Goal: Task Accomplishment & Management: Use online tool/utility

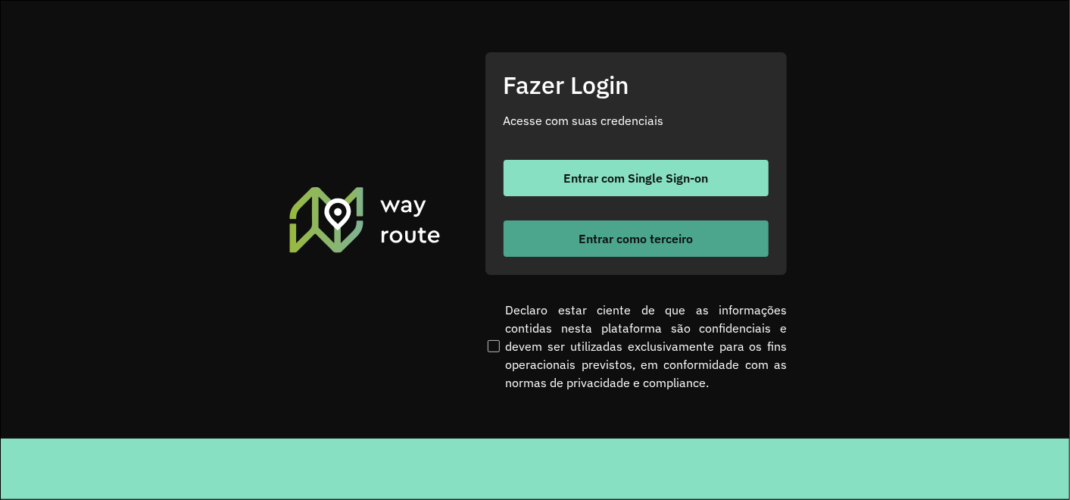
click at [564, 225] on button "Entrar como terceiro" at bounding box center [636, 238] width 265 height 36
click at [642, 236] on span "Entrar como terceiro" at bounding box center [636, 239] width 114 height 12
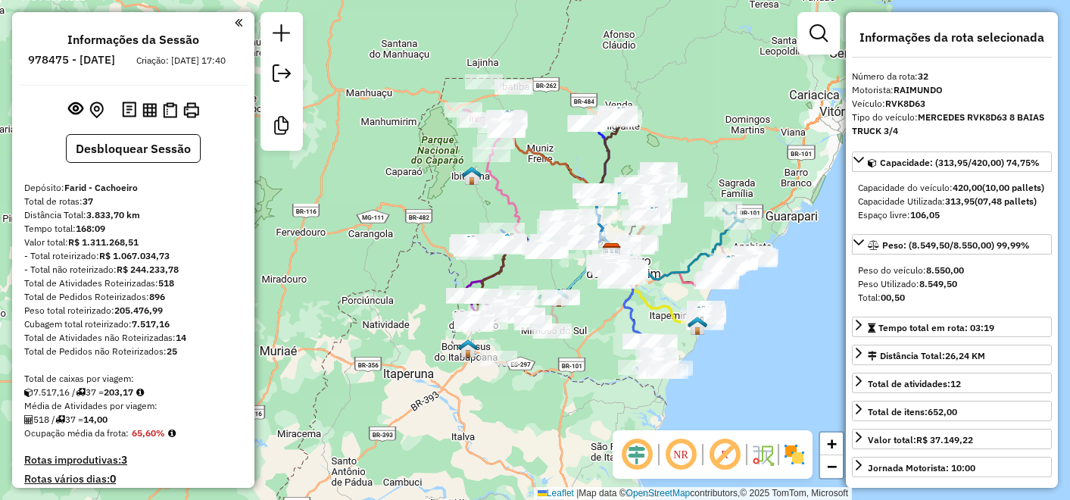
select select "*********"
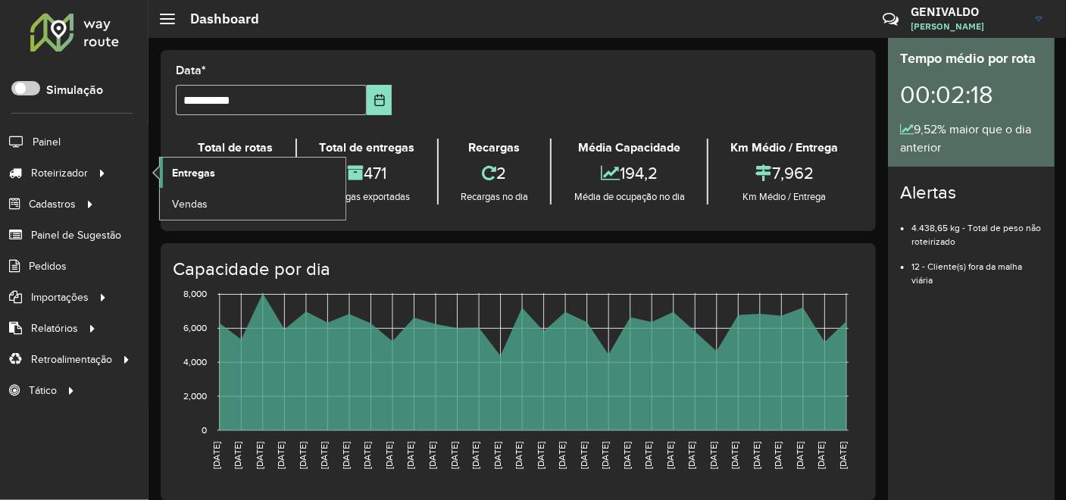
click at [199, 173] on span "Entregas" at bounding box center [193, 173] width 43 height 16
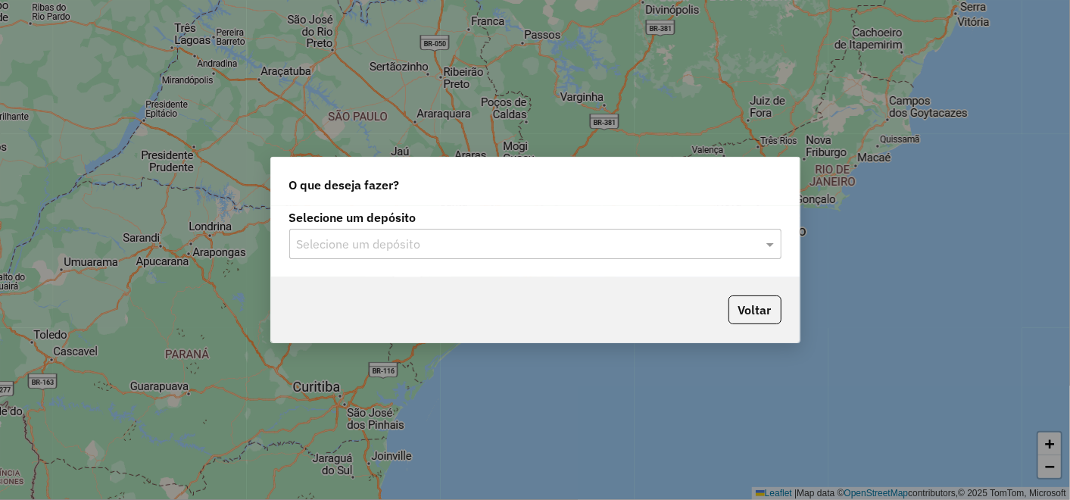
click at [455, 229] on div "Selecione um depósito" at bounding box center [535, 244] width 492 height 30
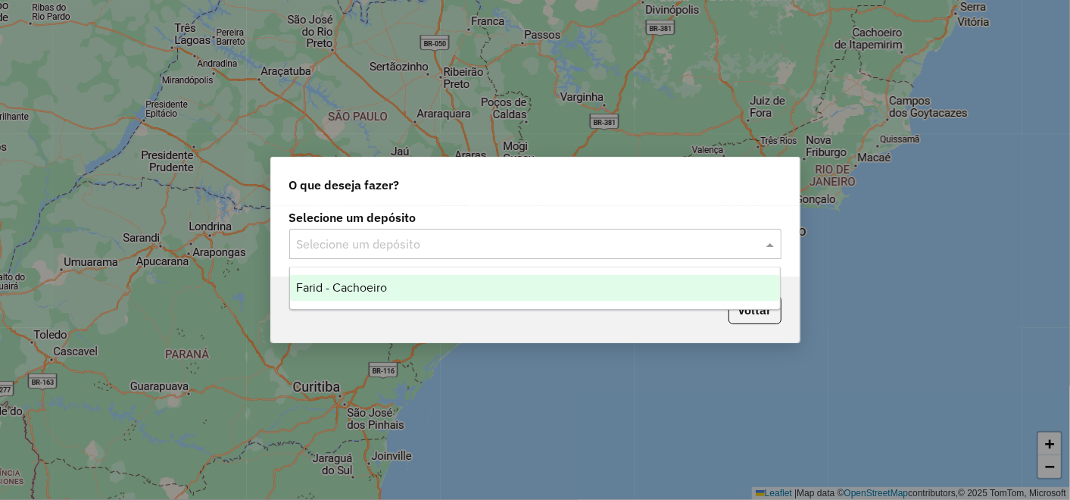
click at [448, 282] on div "Farid - Cachoeiro" at bounding box center [535, 288] width 490 height 26
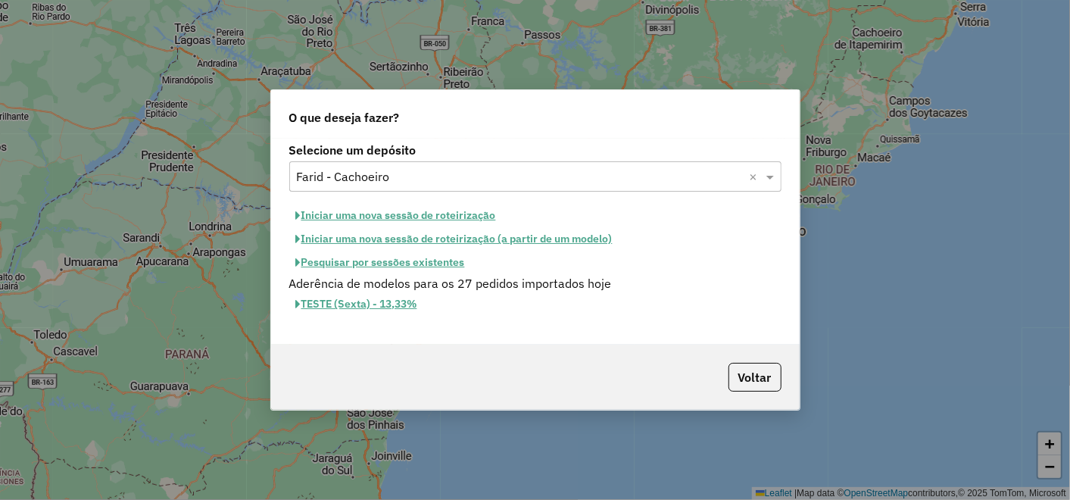
click at [400, 261] on button "Pesquisar por sessões existentes" at bounding box center [380, 262] width 183 height 23
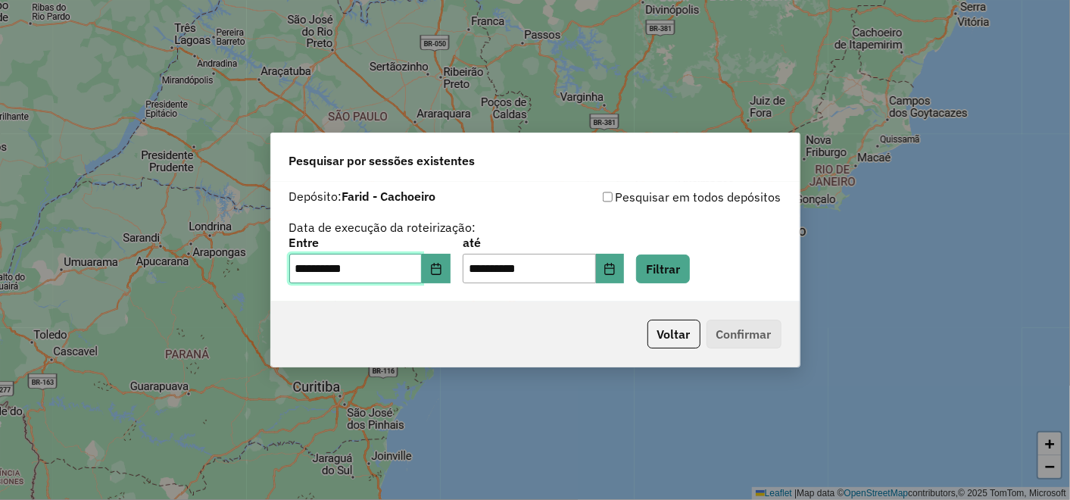
click at [423, 266] on input "**********" at bounding box center [355, 269] width 133 height 30
click at [433, 266] on button "Choose Date" at bounding box center [436, 269] width 29 height 30
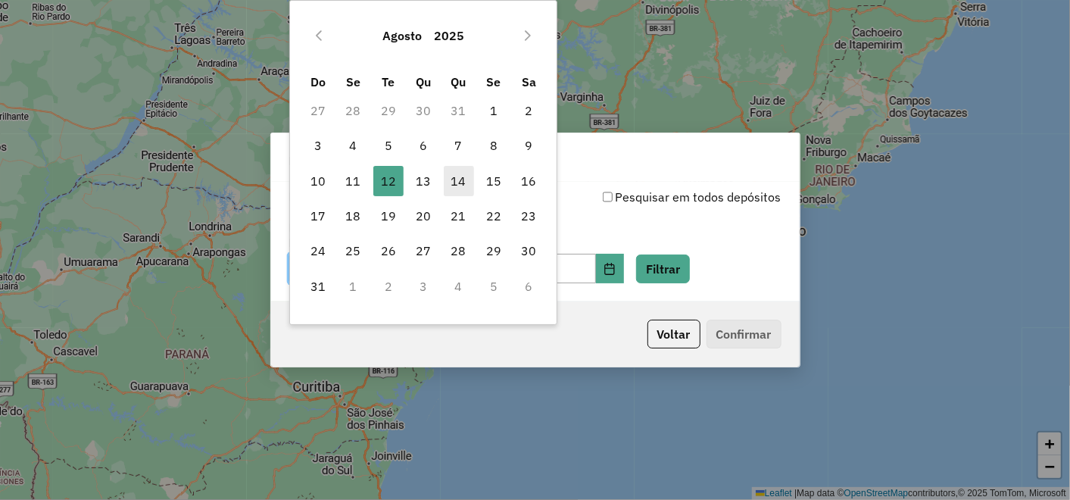
drag, startPoint x: 423, startPoint y: 173, endPoint x: 470, endPoint y: 186, distance: 48.2
click at [423, 173] on span "13" at bounding box center [423, 181] width 30 height 30
type input "**********"
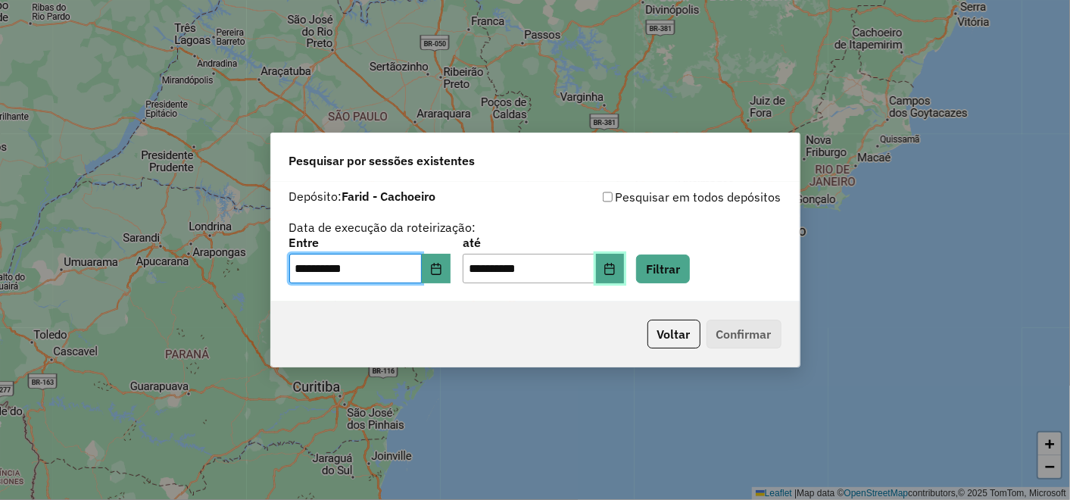
click at [616, 266] on icon "Choose Date" at bounding box center [610, 269] width 12 height 12
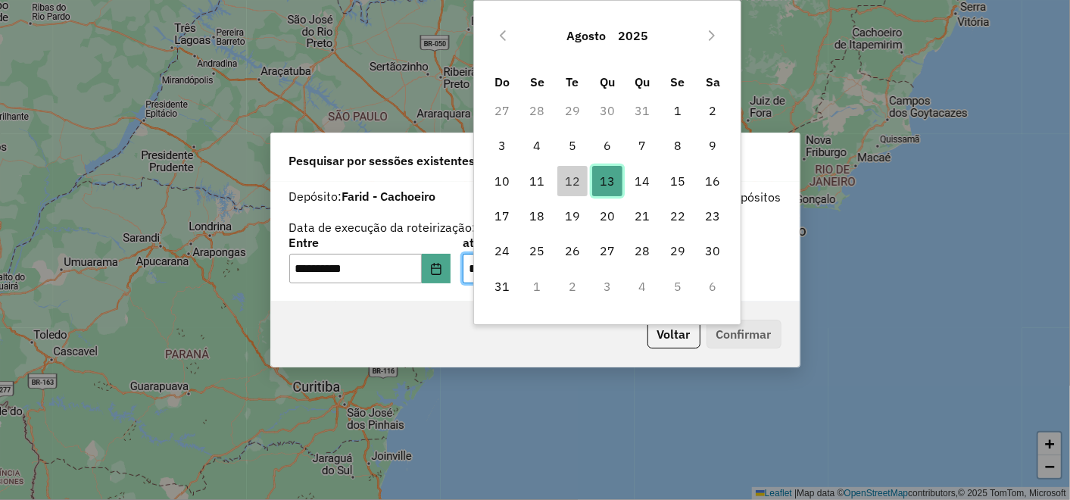
click at [604, 177] on span "13" at bounding box center [607, 181] width 30 height 30
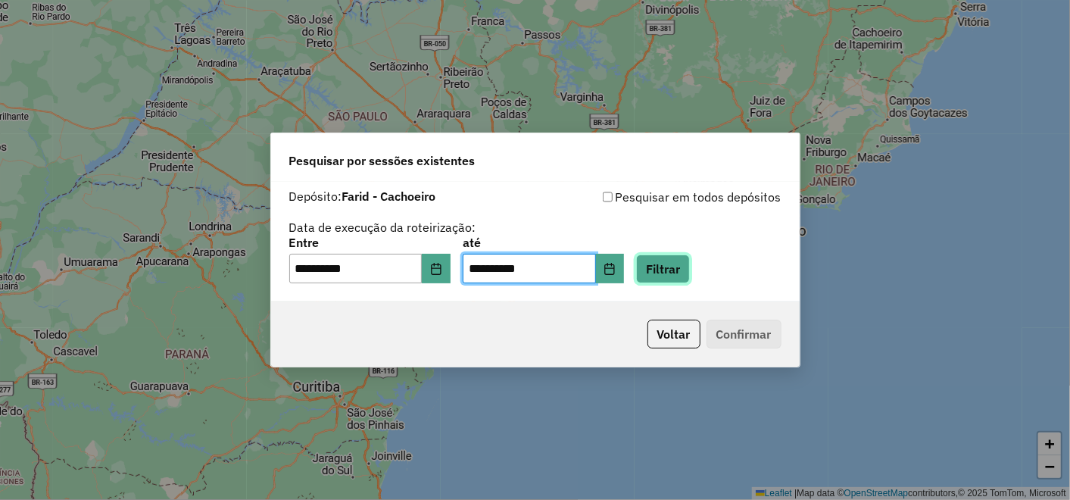
click at [690, 261] on button "Filtrar" at bounding box center [663, 269] width 54 height 29
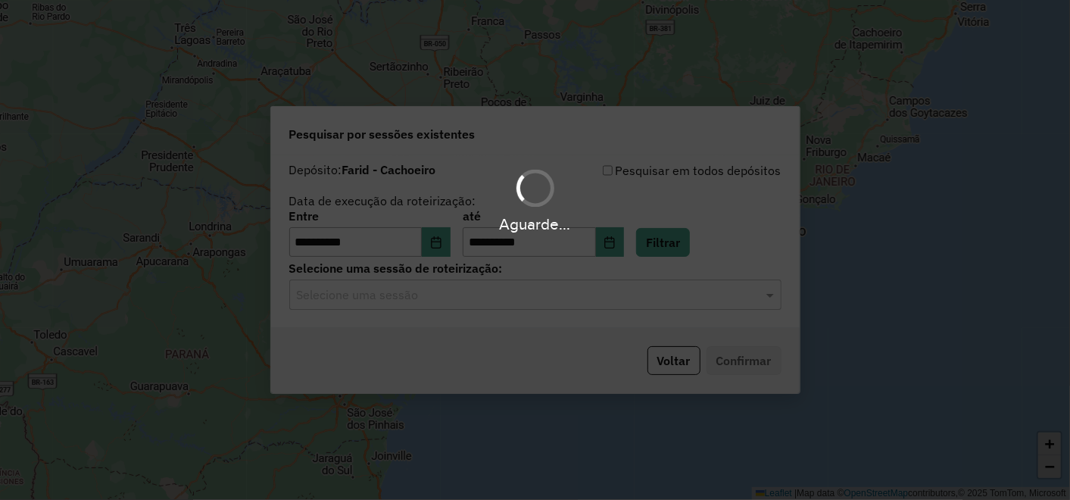
click at [573, 308] on div "Selecione uma sessão" at bounding box center [535, 295] width 492 height 30
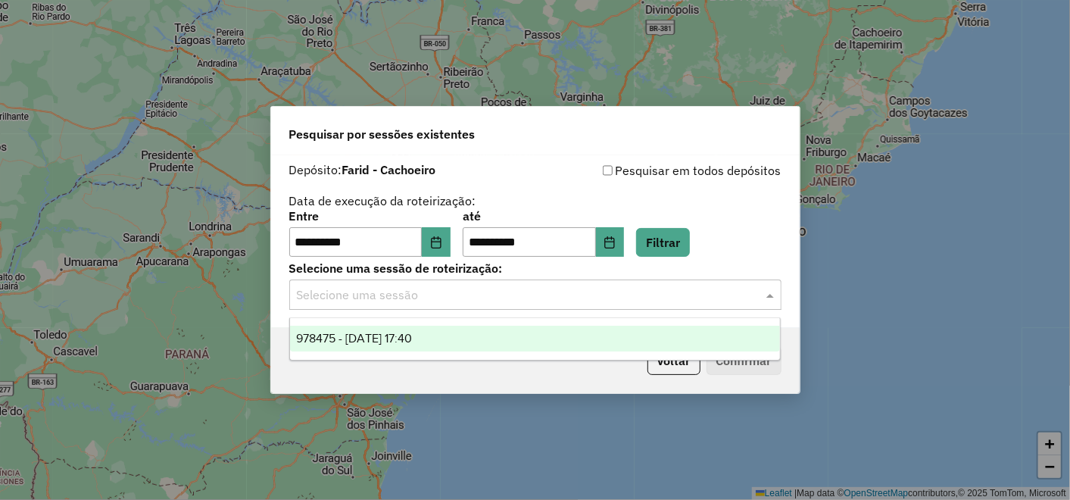
click at [489, 339] on div "978475 - 13/08/2025 17:40" at bounding box center [535, 339] width 490 height 26
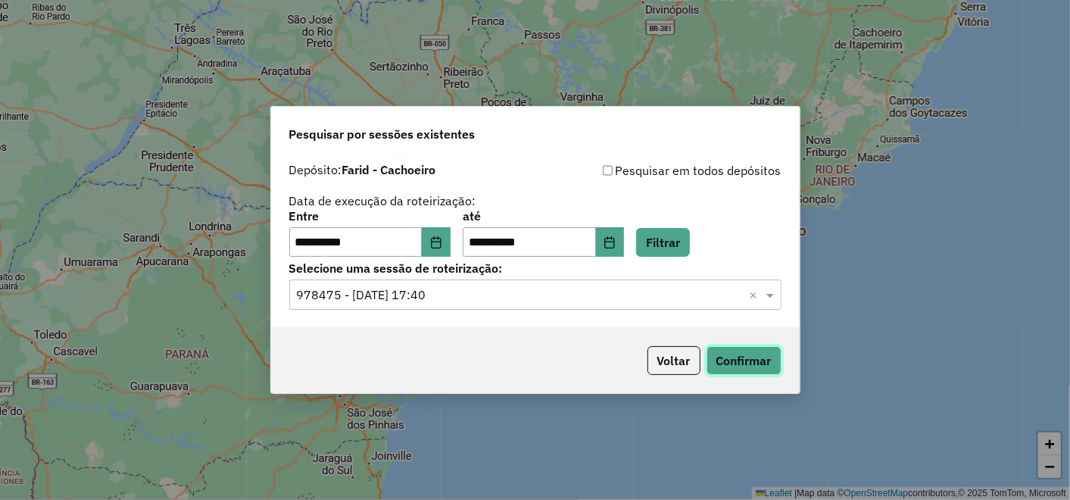
click at [760, 362] on button "Confirmar" at bounding box center [744, 360] width 75 height 29
click at [742, 379] on div "Voltar Confirmar" at bounding box center [535, 360] width 529 height 65
click at [746, 366] on button "Confirmar" at bounding box center [744, 360] width 75 height 29
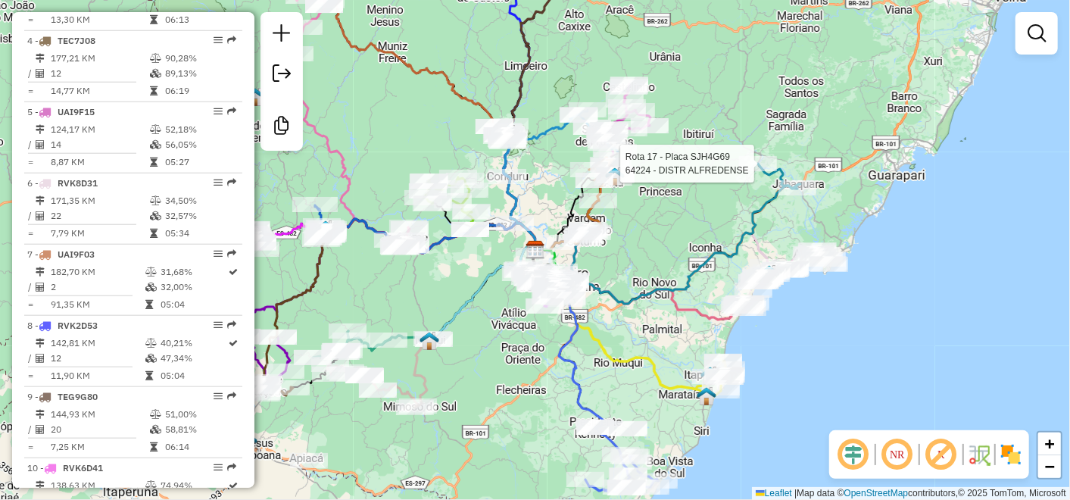
select select "**********"
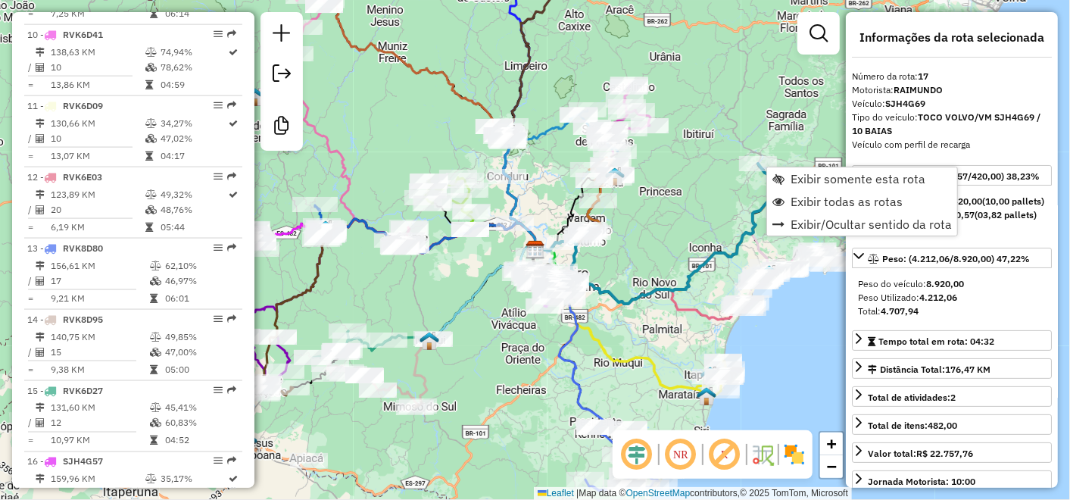
scroll to position [1731, 0]
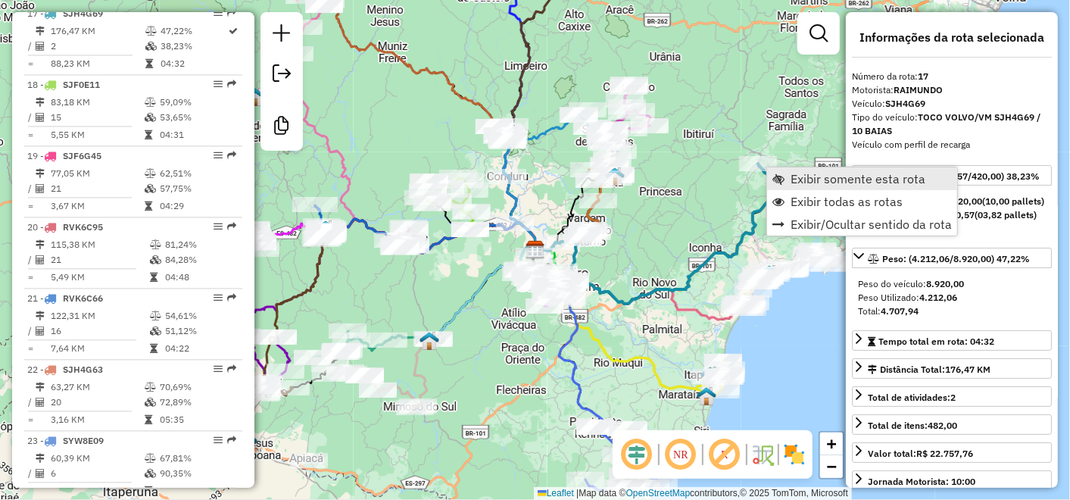
click at [842, 181] on span "Exibir somente esta rota" at bounding box center [858, 179] width 135 height 12
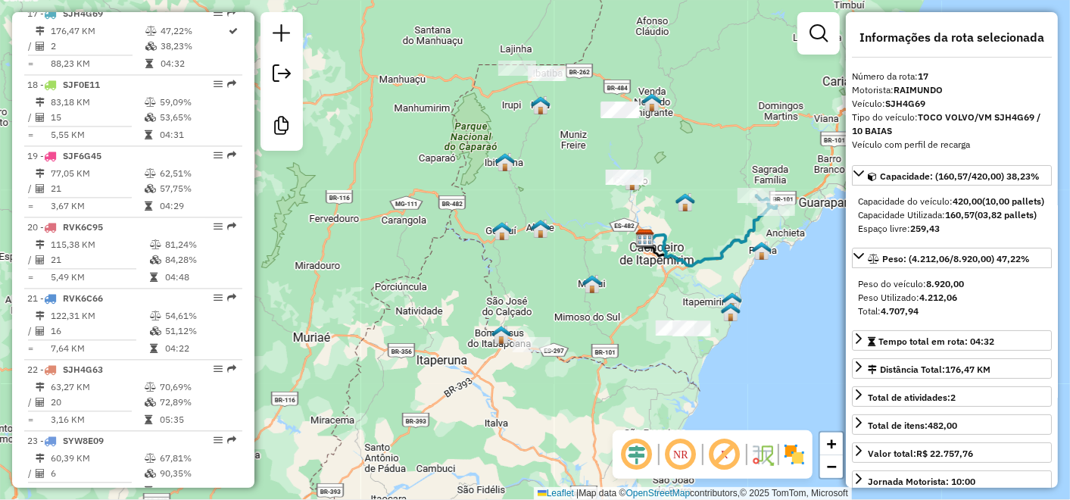
drag, startPoint x: 539, startPoint y: 183, endPoint x: 648, endPoint y: 221, distance: 116.2
click at [684, 227] on div "Janela de atendimento Grade de atendimento Capacidade Transportadoras Veículos …" at bounding box center [535, 250] width 1070 height 500
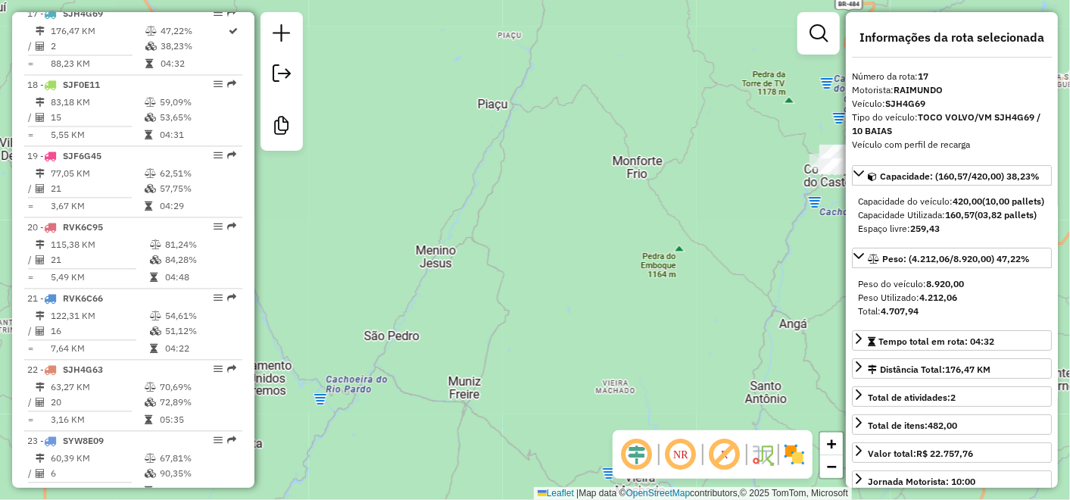
drag, startPoint x: 777, startPoint y: 177, endPoint x: 568, endPoint y: 185, distance: 208.5
click at [568, 185] on div "Janela de atendimento Grade de atendimento Capacidade Transportadoras Veículos …" at bounding box center [535, 250] width 1070 height 500
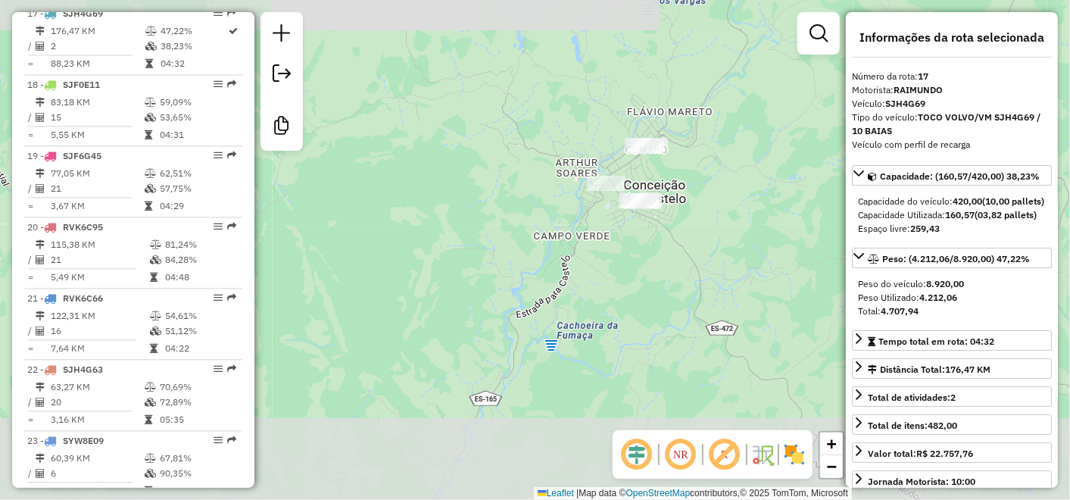
drag, startPoint x: 614, startPoint y: 324, endPoint x: 580, endPoint y: 64, distance: 262.2
click at [586, 61] on div "Janela de atendimento Grade de atendimento Capacidade Transportadoras Veículos …" at bounding box center [535, 250] width 1070 height 500
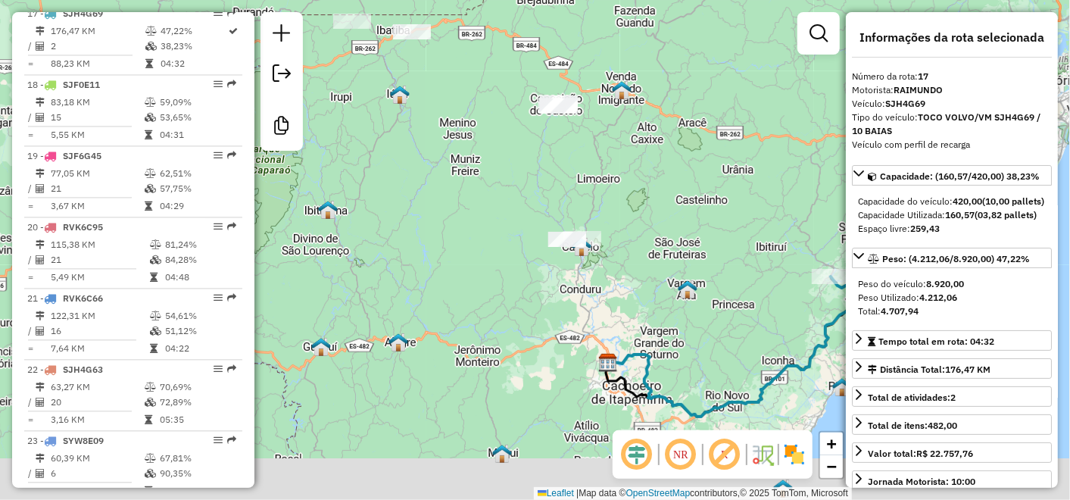
drag, startPoint x: 664, startPoint y: 263, endPoint x: 618, endPoint y: 120, distance: 149.7
click at [618, 120] on div "Janela de atendimento Grade de atendimento Capacidade Transportadoras Veículos …" at bounding box center [535, 250] width 1070 height 500
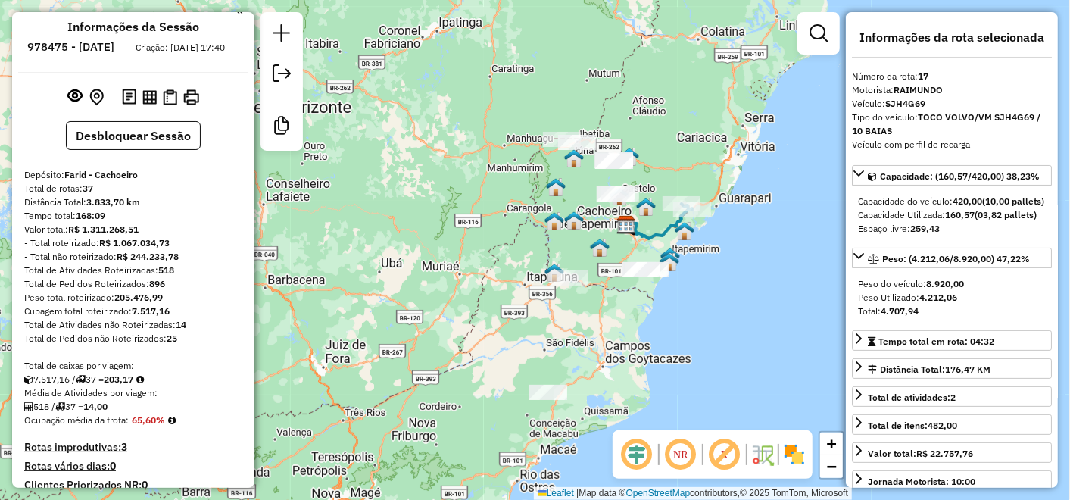
scroll to position [0, 0]
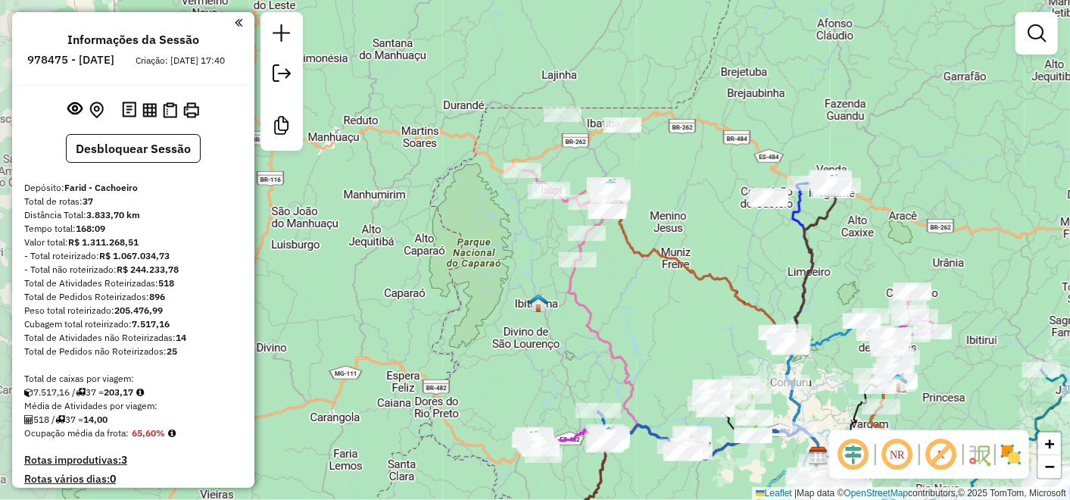
drag, startPoint x: 392, startPoint y: 97, endPoint x: 675, endPoint y: 303, distance: 350.3
click at [675, 303] on div "Janela de atendimento Grade de atendimento Capacidade Transportadoras Veículos …" at bounding box center [535, 250] width 1070 height 500
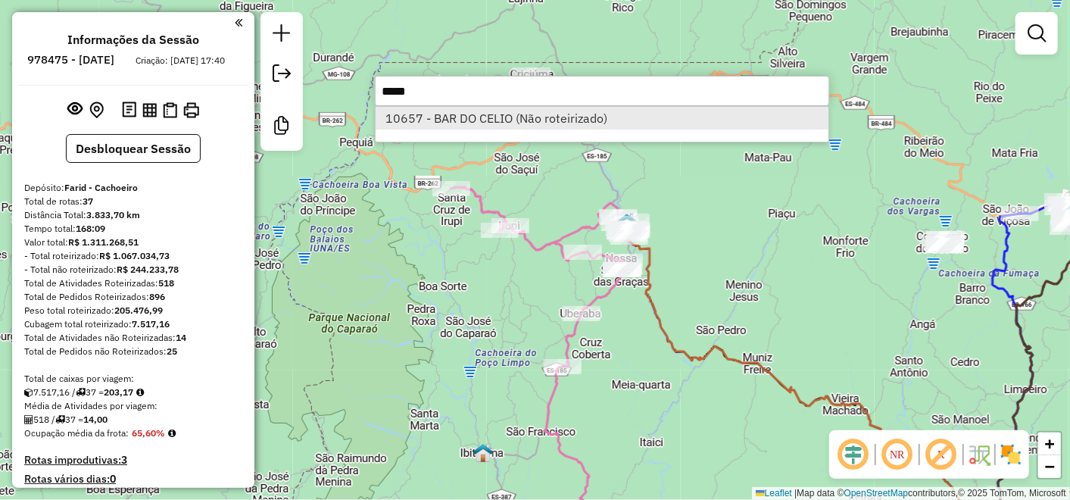
type input "*****"
click at [490, 110] on li "10657 - BAR DO CELIO (Não roteirizado)" at bounding box center [602, 118] width 453 height 23
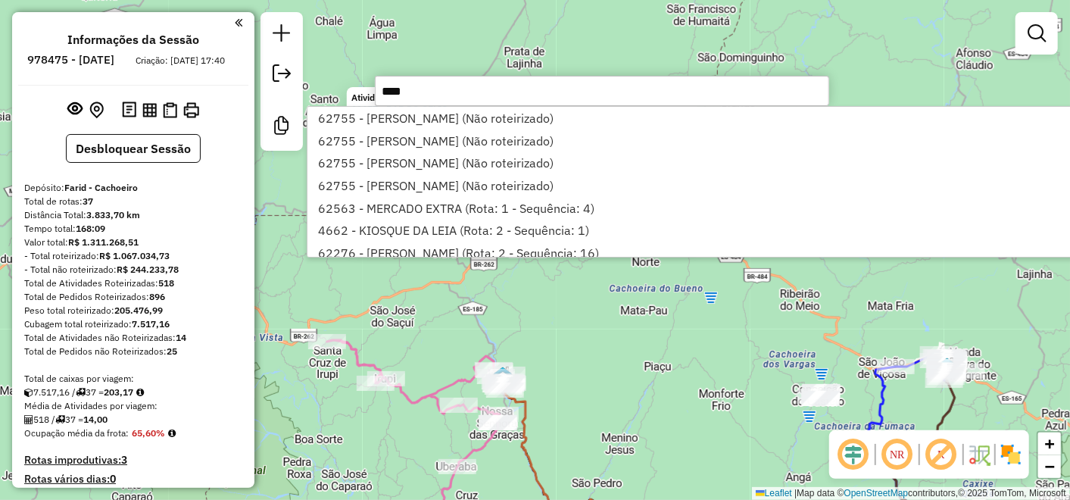
type input "*****"
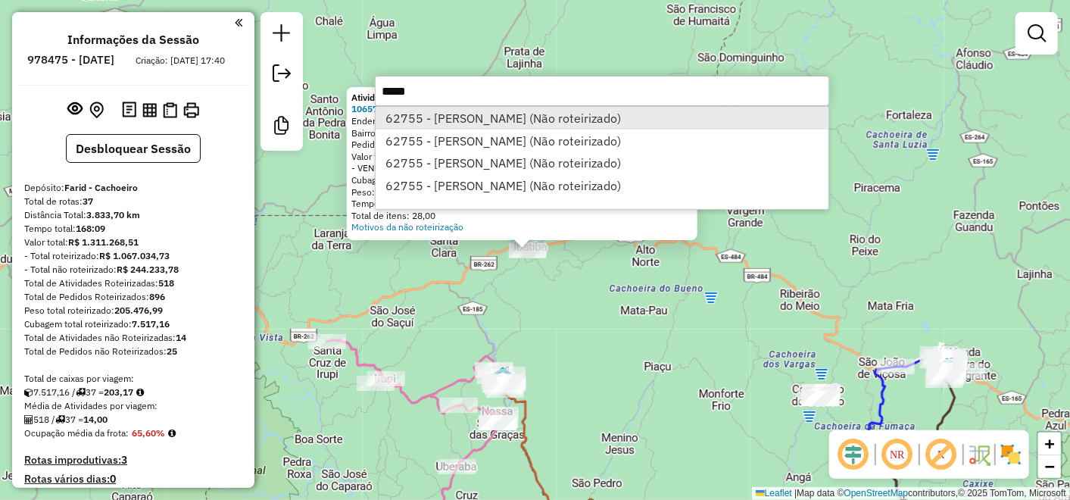
click at [517, 119] on li "62755 - [PERSON_NAME] (Não roteirizado)" at bounding box center [602, 118] width 453 height 23
